Goal: Use online tool/utility: Utilize a website feature to perform a specific function

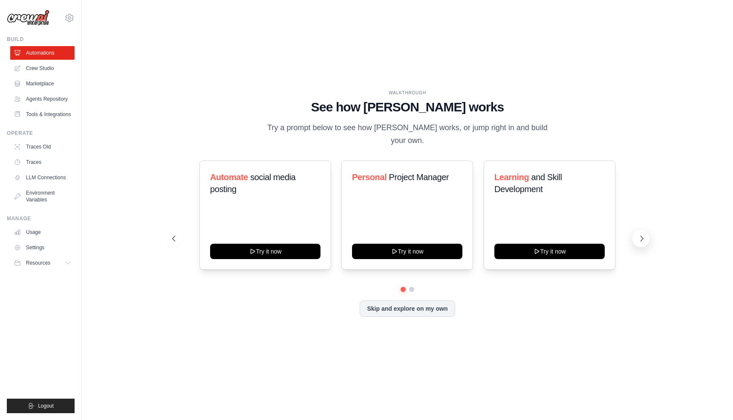
click at [642, 236] on icon at bounding box center [642, 238] width 3 height 5
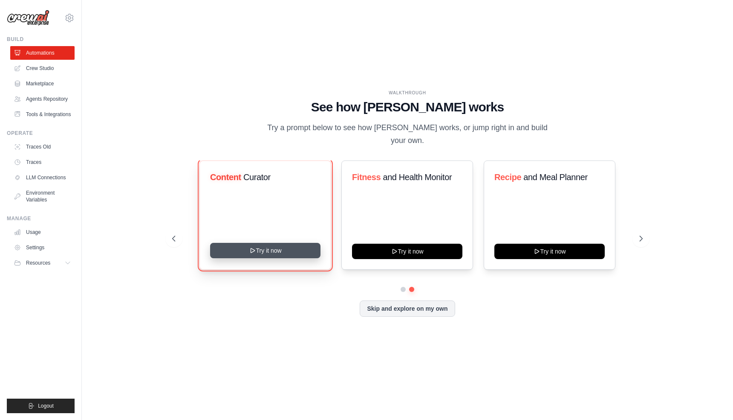
click at [278, 246] on button "Try it now" at bounding box center [265, 250] width 110 height 15
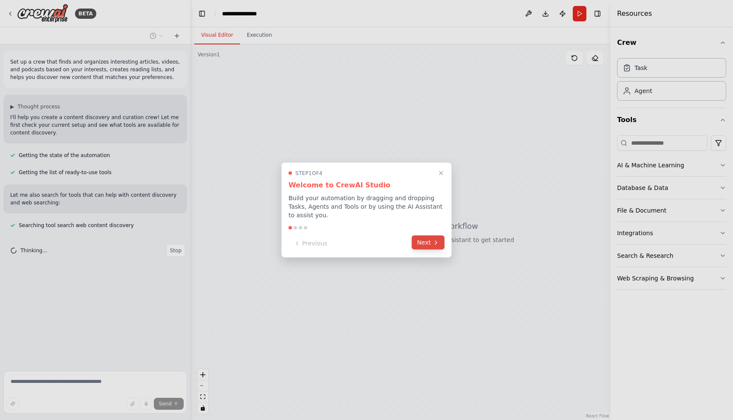
click at [420, 243] on button "Next" at bounding box center [428, 242] width 33 height 14
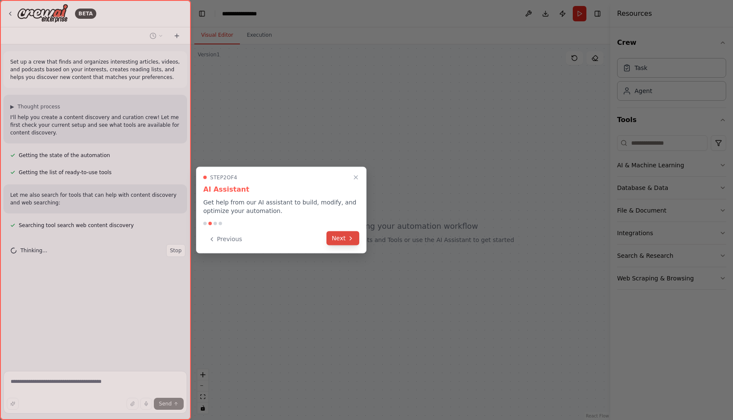
click at [336, 235] on button "Next" at bounding box center [343, 238] width 33 height 14
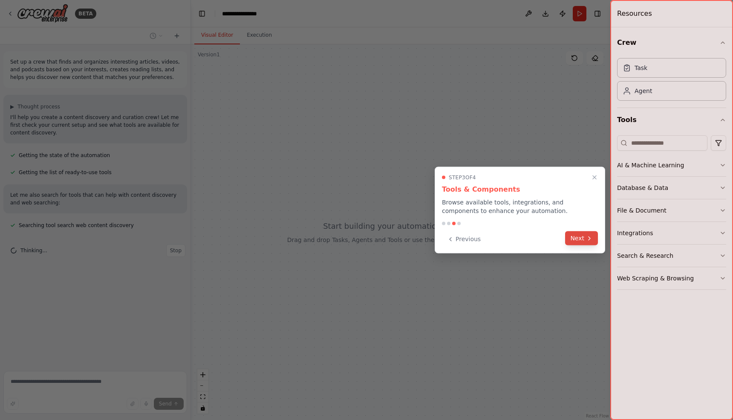
click at [589, 239] on icon at bounding box center [590, 237] width 2 height 3
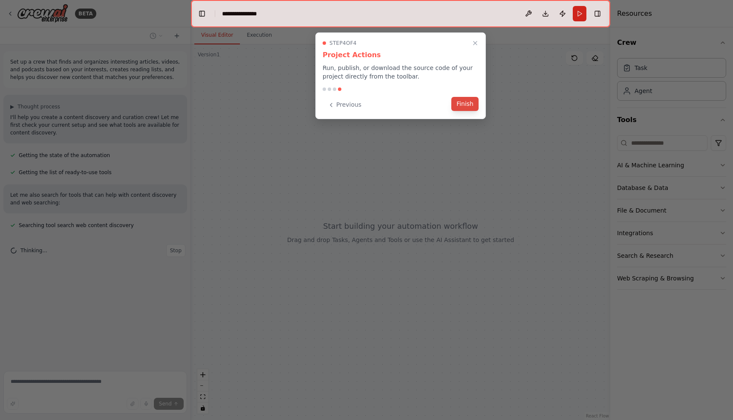
click at [461, 104] on button "Finish" at bounding box center [465, 104] width 27 height 14
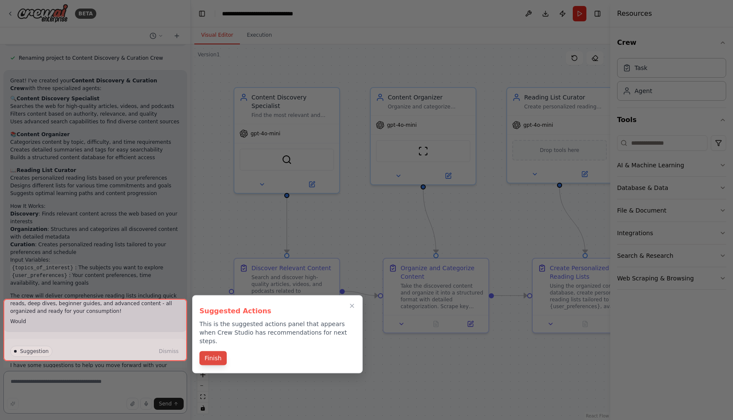
scroll to position [495, 0]
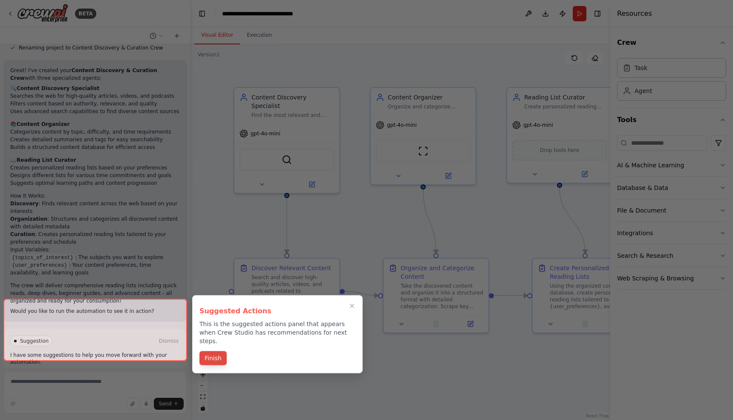
click at [215, 351] on button "Finish" at bounding box center [213, 358] width 27 height 14
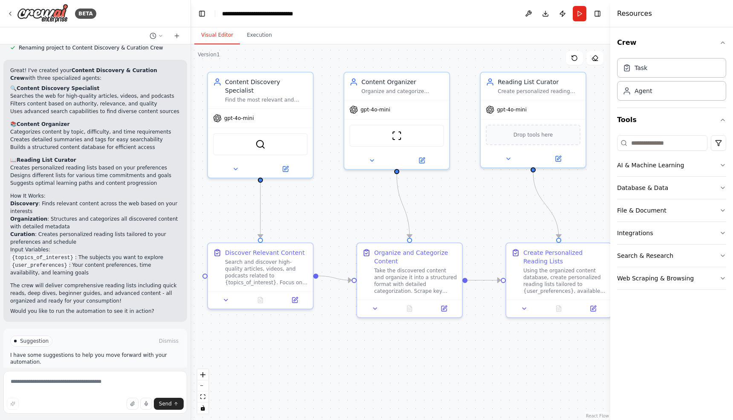
drag, startPoint x: 382, startPoint y: 231, endPoint x: 356, endPoint y: 216, distance: 30.6
click at [356, 216] on div ".deletable-edge-delete-btn { width: 20px; height: 20px; border: 0px solid #ffff…" at bounding box center [401, 231] width 420 height 375
click at [115, 374] on span "Run Automation" at bounding box center [98, 377] width 41 height 7
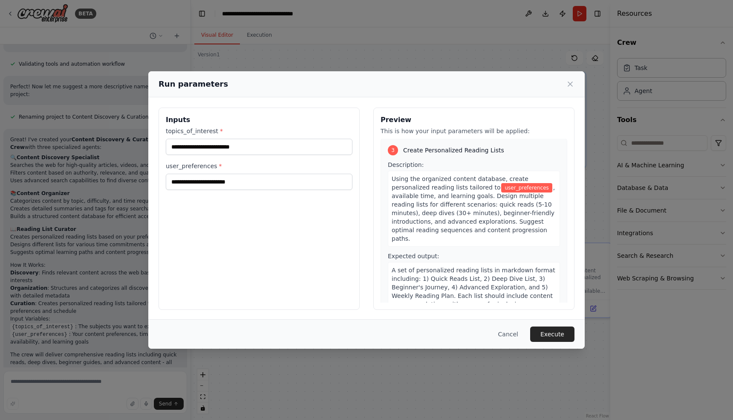
scroll to position [1, 0]
click at [553, 330] on button "Execute" at bounding box center [552, 333] width 44 height 15
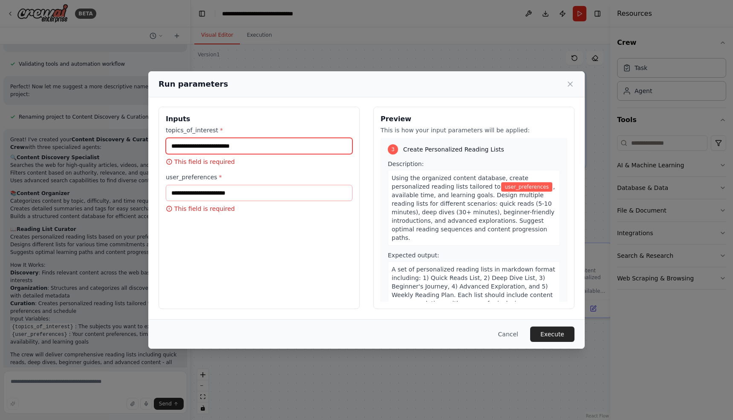
click at [220, 147] on input "topics_of_interest *" at bounding box center [259, 146] width 187 height 16
click at [232, 147] on input "topics_of_interest *" at bounding box center [259, 146] width 187 height 16
type input "**********"
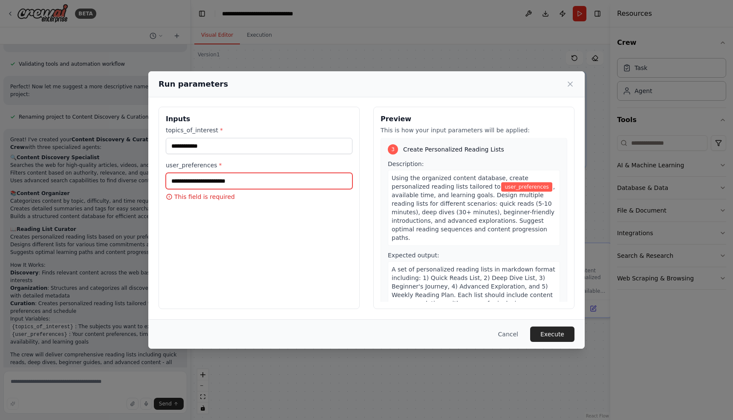
click at [244, 185] on input "user_preferences *" at bounding box center [259, 181] width 187 height 16
click at [568, 82] on icon at bounding box center [570, 84] width 9 height 9
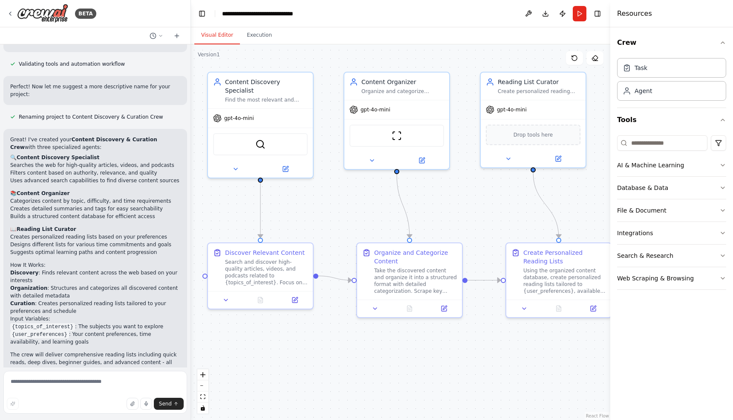
click at [482, 23] on header "**********" at bounding box center [401, 13] width 420 height 27
